Goal: Navigation & Orientation: Find specific page/section

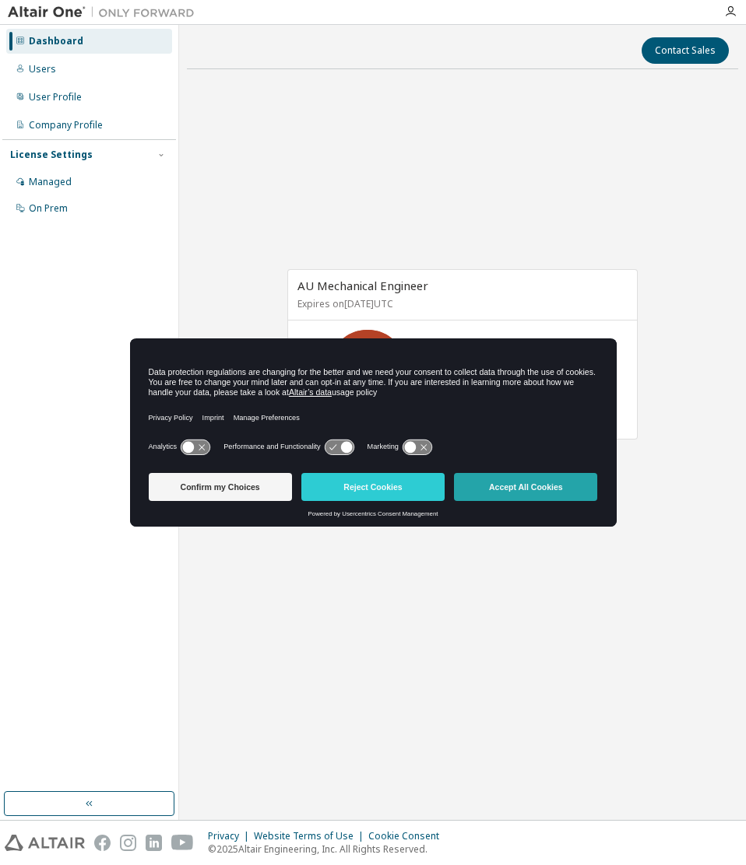
click at [491, 491] on button "Accept All Cookies" at bounding box center [525, 487] width 143 height 28
